Goal: Download file/media

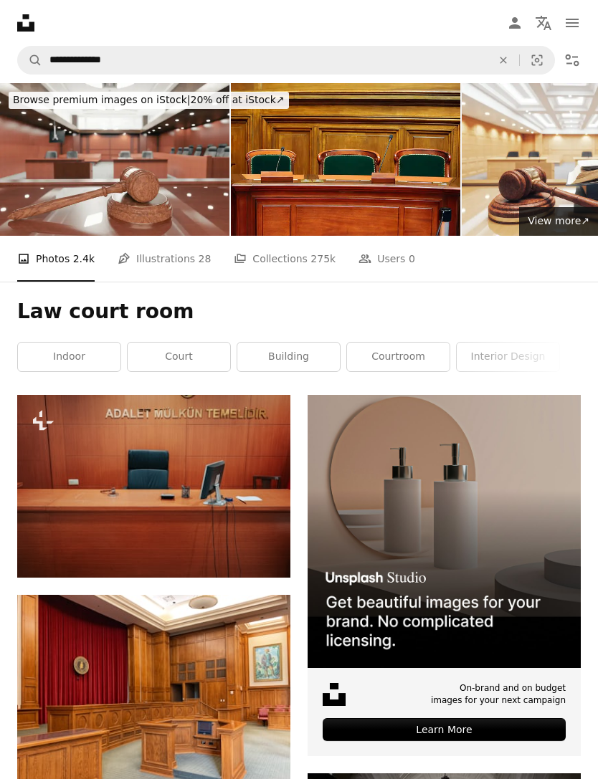
scroll to position [8921, 0]
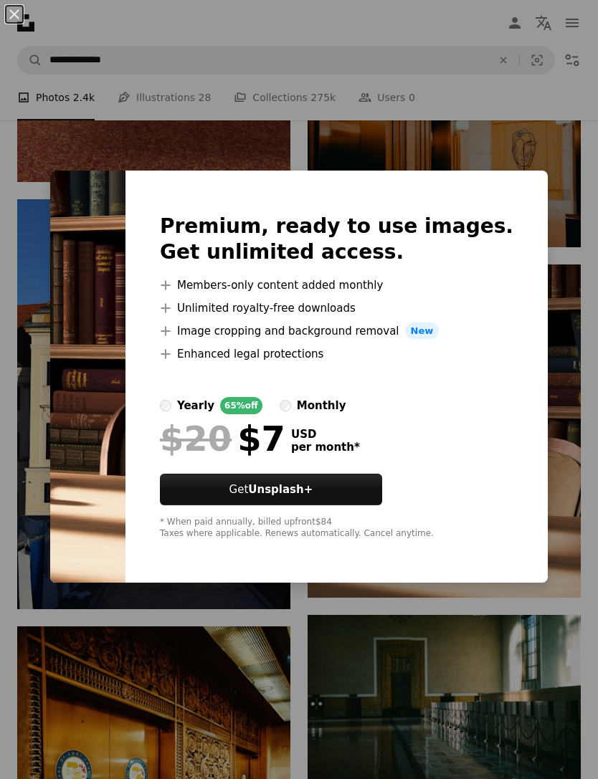
click at [577, 292] on div "An X shape Premium, ready to use images. Get unlimited access. A plus sign Memb…" at bounding box center [299, 389] width 598 height 779
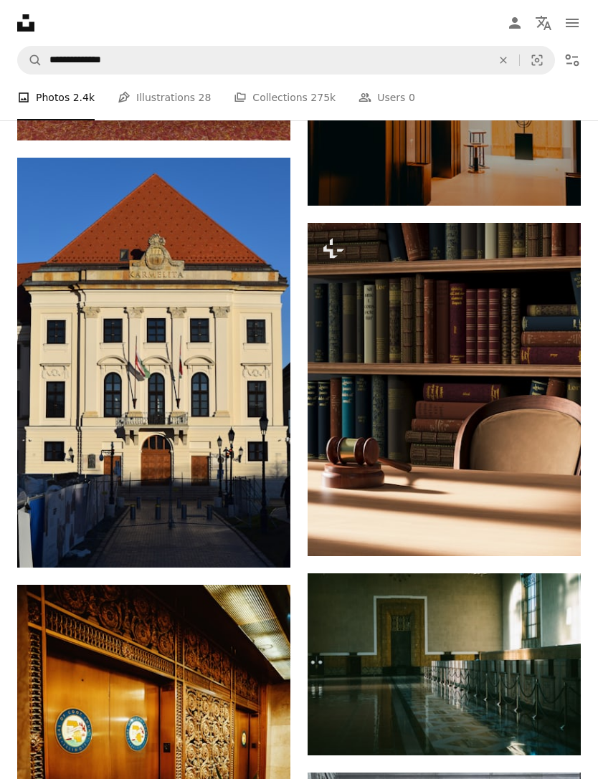
scroll to position [8933, 0]
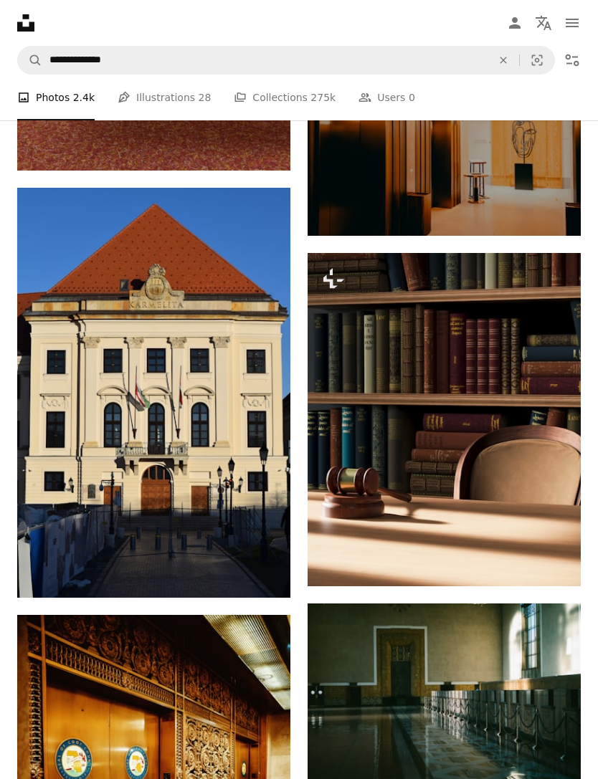
click at [550, 378] on img at bounding box center [443, 419] width 273 height 333
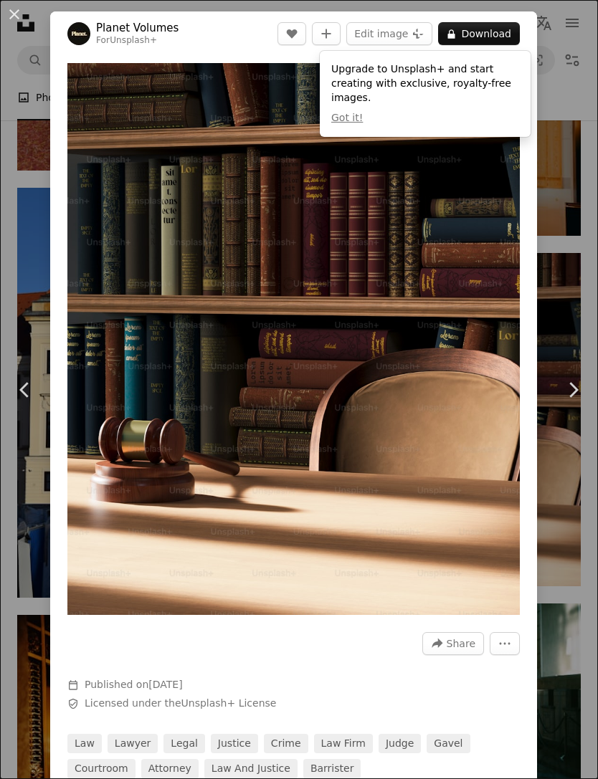
click at [346, 123] on button "Got it!" at bounding box center [347, 118] width 32 height 14
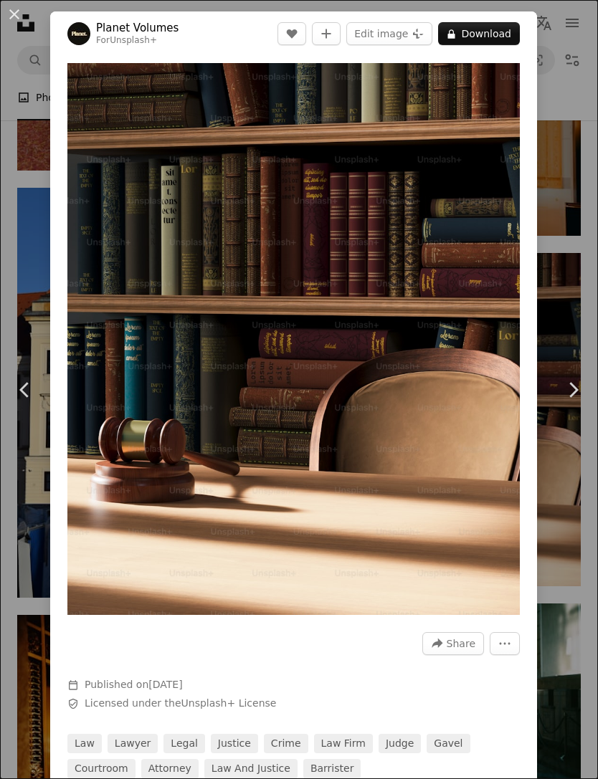
click at [500, 94] on img "Zoom in on this image" at bounding box center [293, 339] width 452 height 552
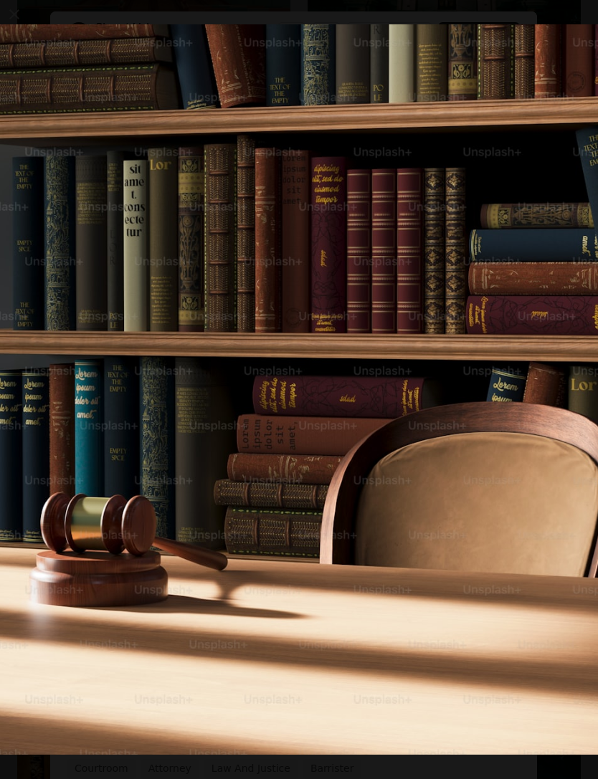
click at [51, 26] on button "Zoom out on this image" at bounding box center [298, 389] width 599 height 780
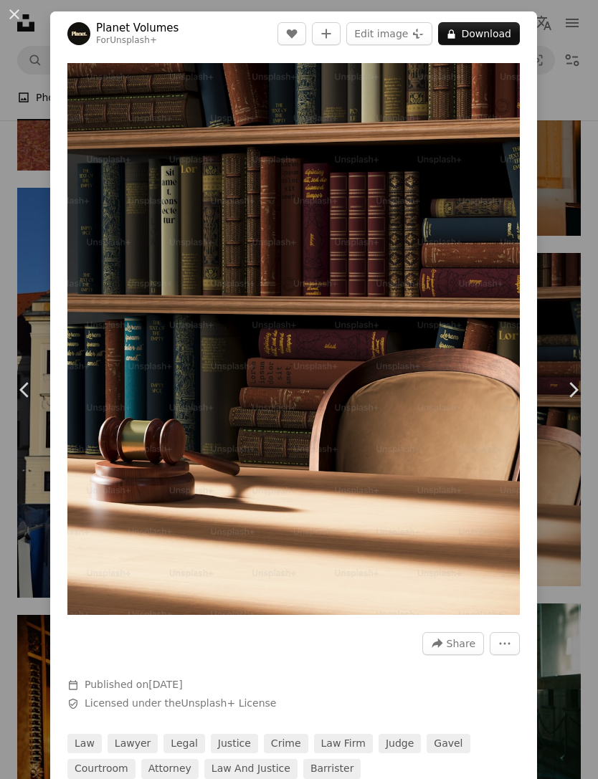
click at [581, 153] on div "An X shape Chevron left Chevron right Planet Volumes For Unsplash+ A heart A pl…" at bounding box center [299, 389] width 598 height 779
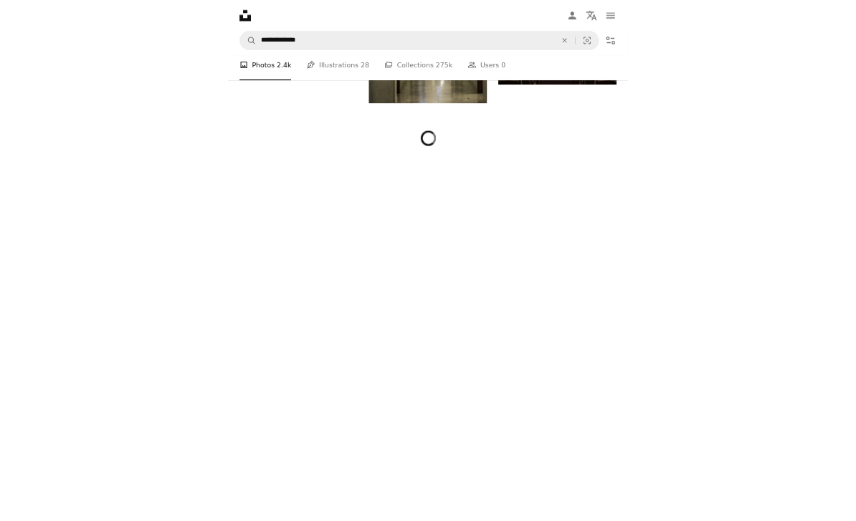
scroll to position [9657, 0]
